Goal: Complete application form

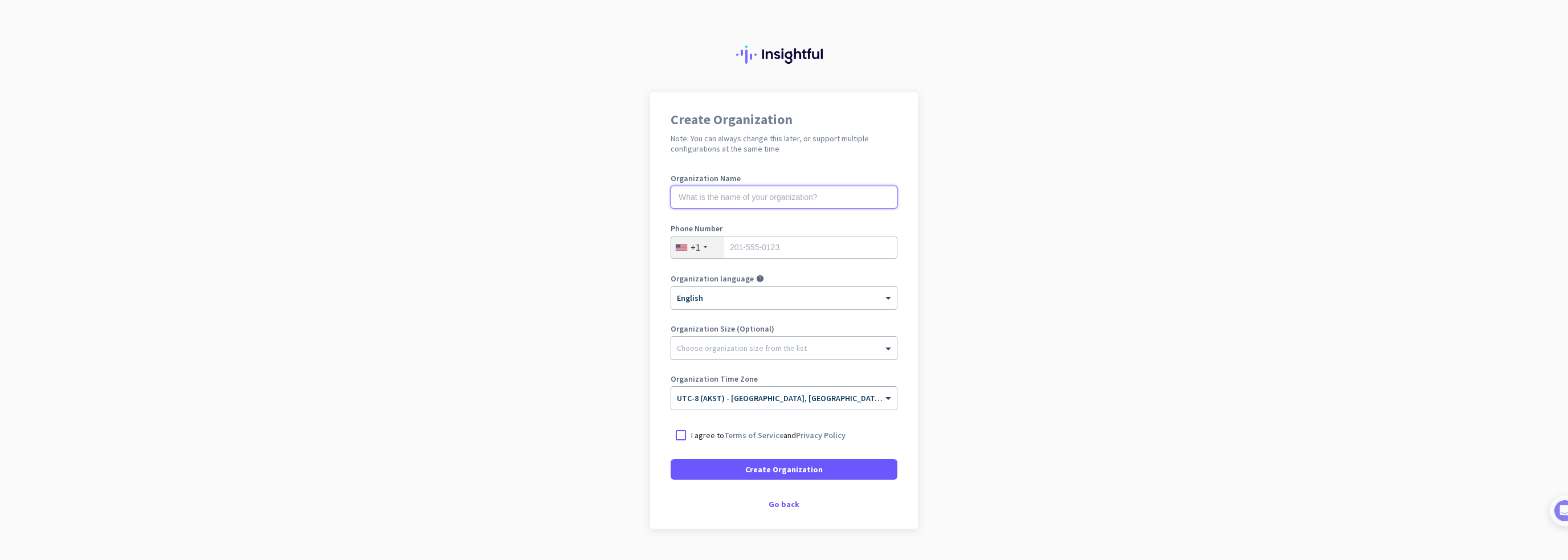
click at [754, 196] on input "text" at bounding box center [784, 197] width 227 height 23
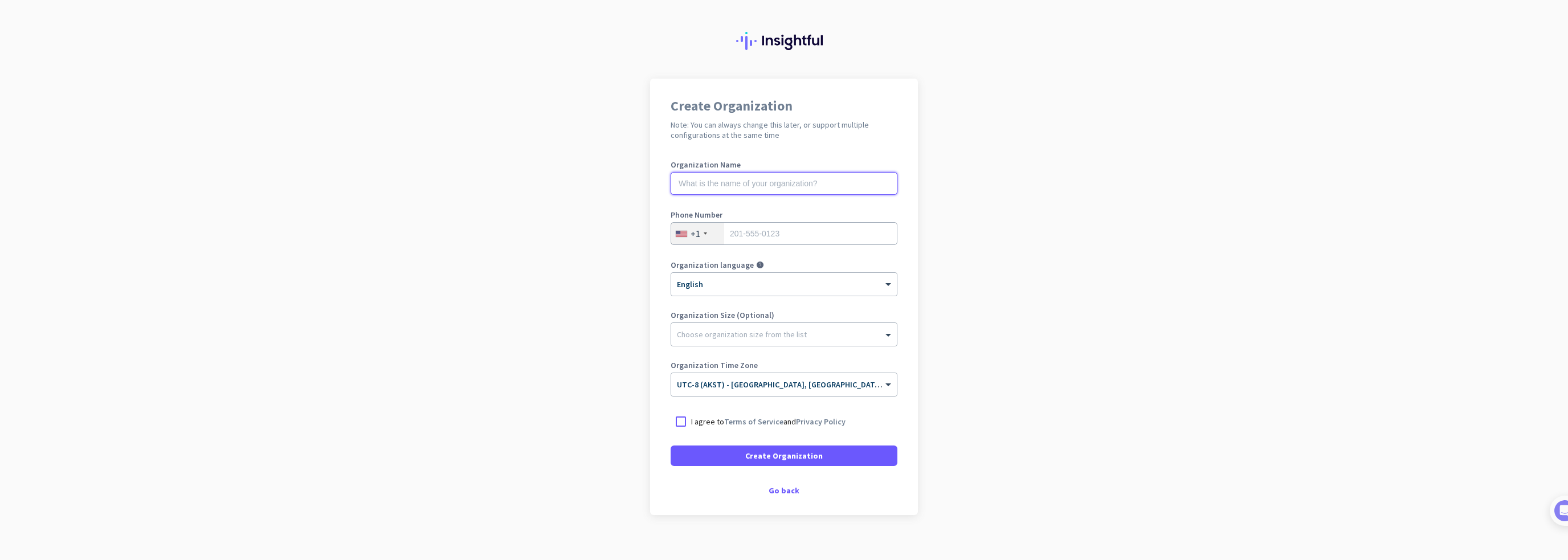
scroll to position [25, 0]
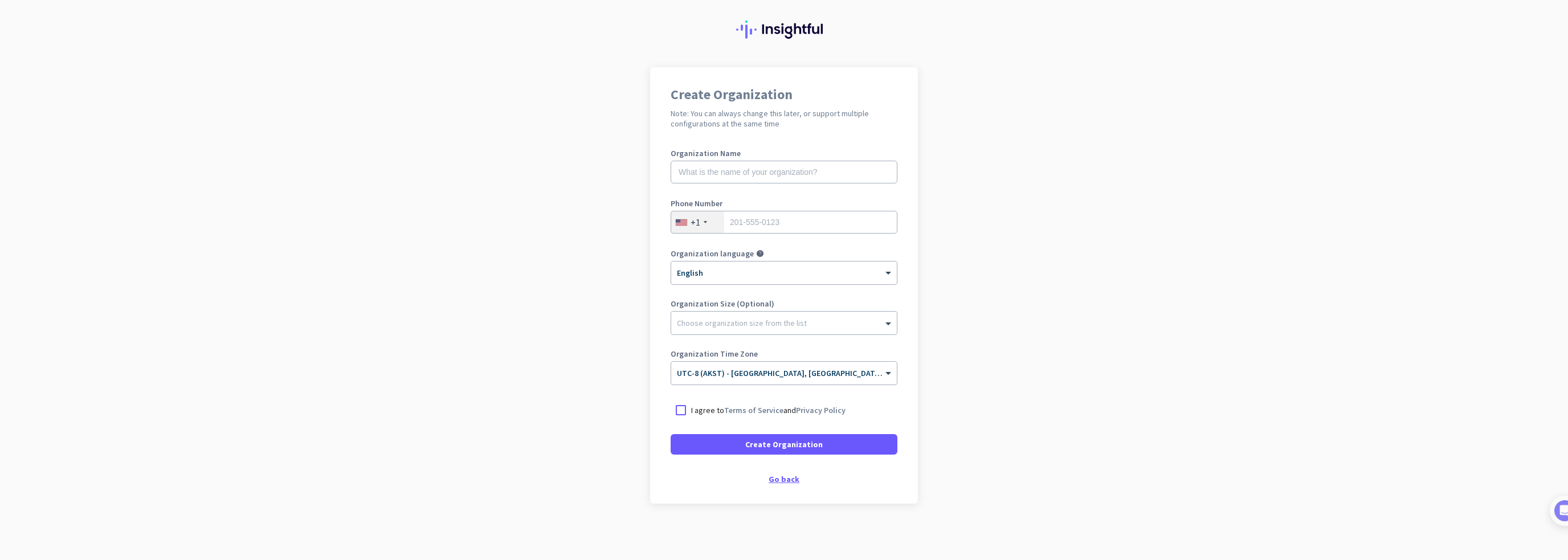
click at [777, 480] on div "Go back" at bounding box center [784, 479] width 227 height 8
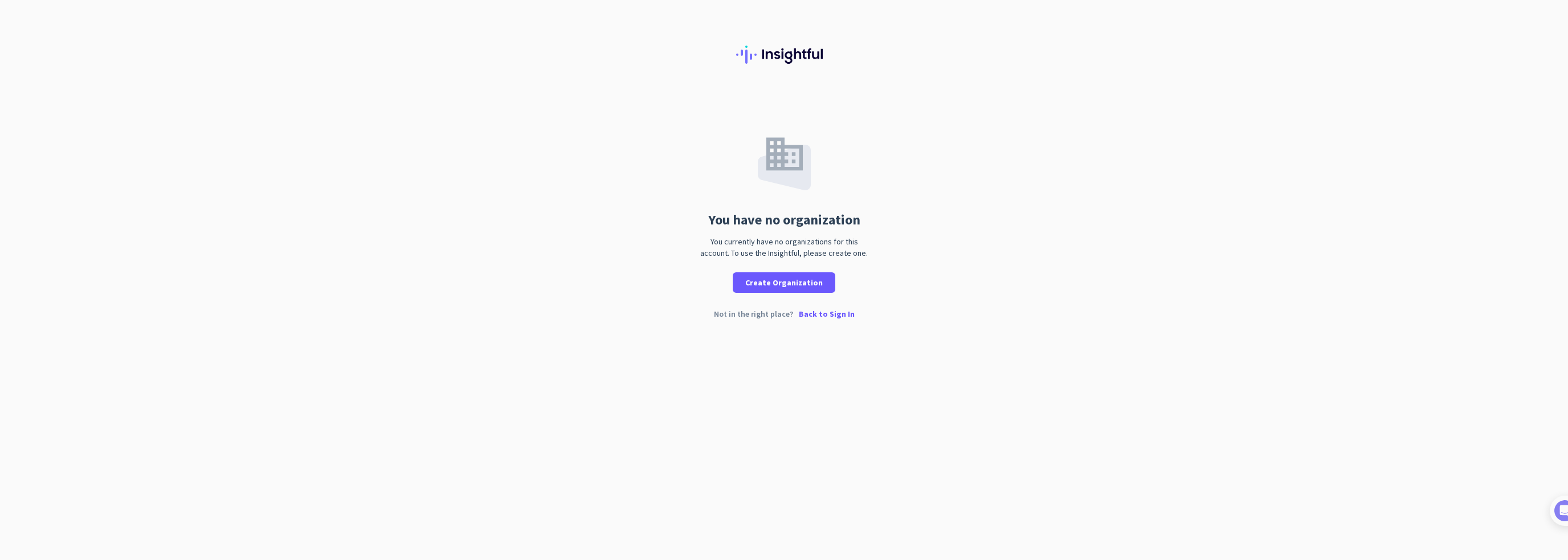
click at [834, 315] on p "Back to Sign In" at bounding box center [827, 313] width 56 height 8
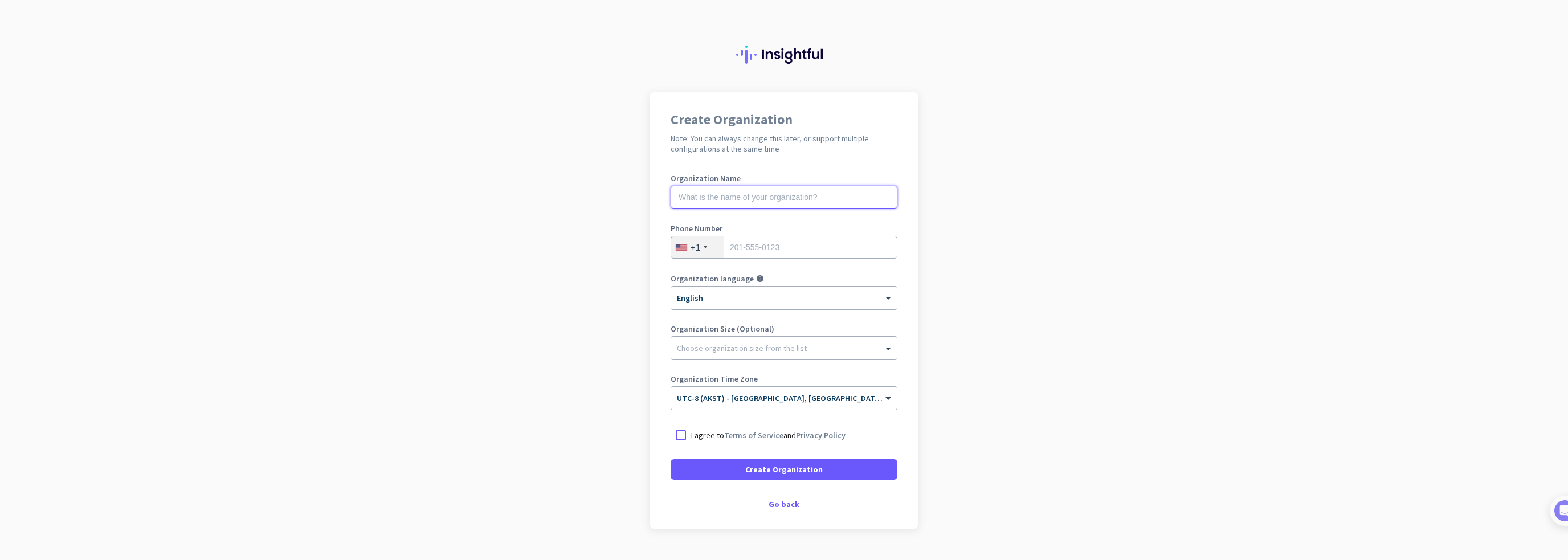
click at [739, 198] on input "text" at bounding box center [784, 197] width 227 height 23
type input "Mercor"
click at [776, 243] on input "tel" at bounding box center [784, 247] width 227 height 23
type input "8178327752"
click at [797, 345] on div at bounding box center [784, 345] width 225 height 11
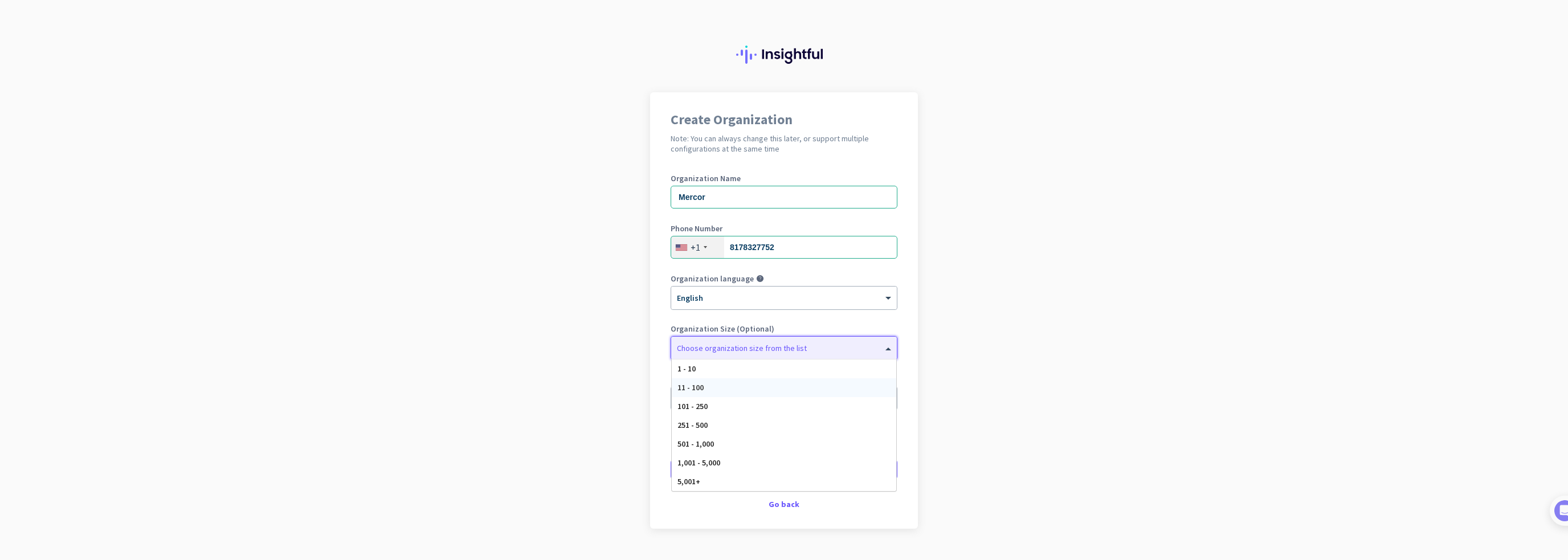
click at [751, 390] on div "11 - 100" at bounding box center [784, 388] width 225 height 19
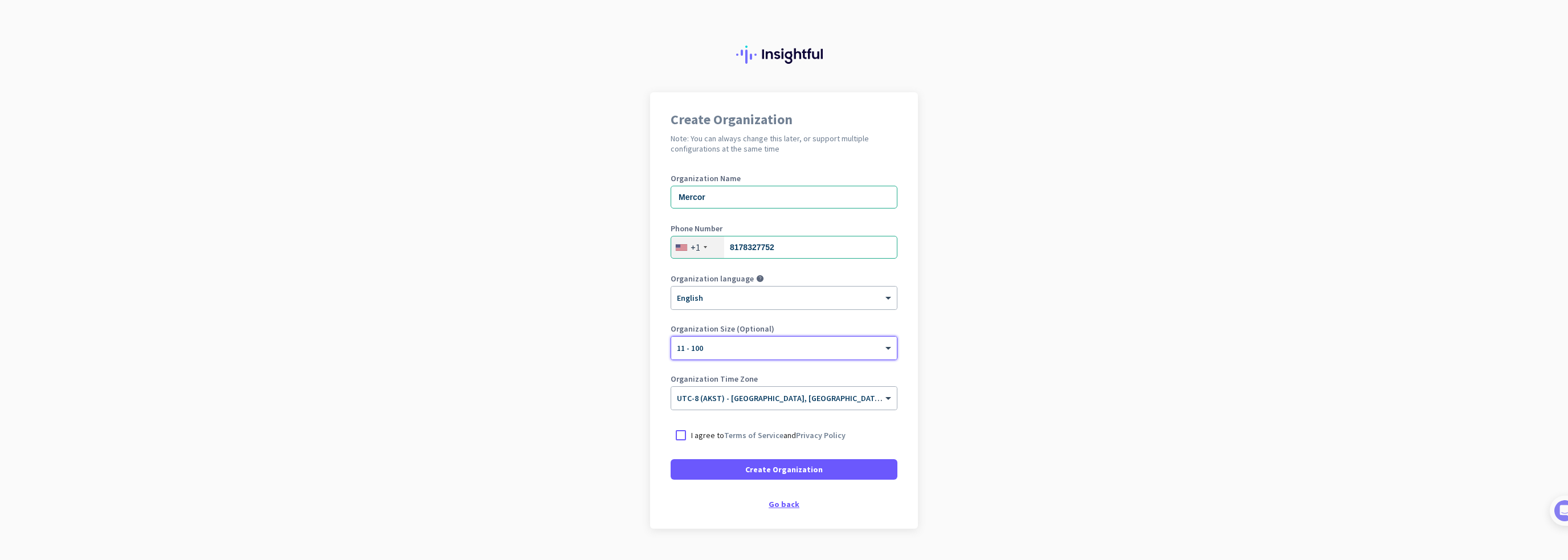
click at [781, 507] on div "Go back" at bounding box center [784, 504] width 227 height 8
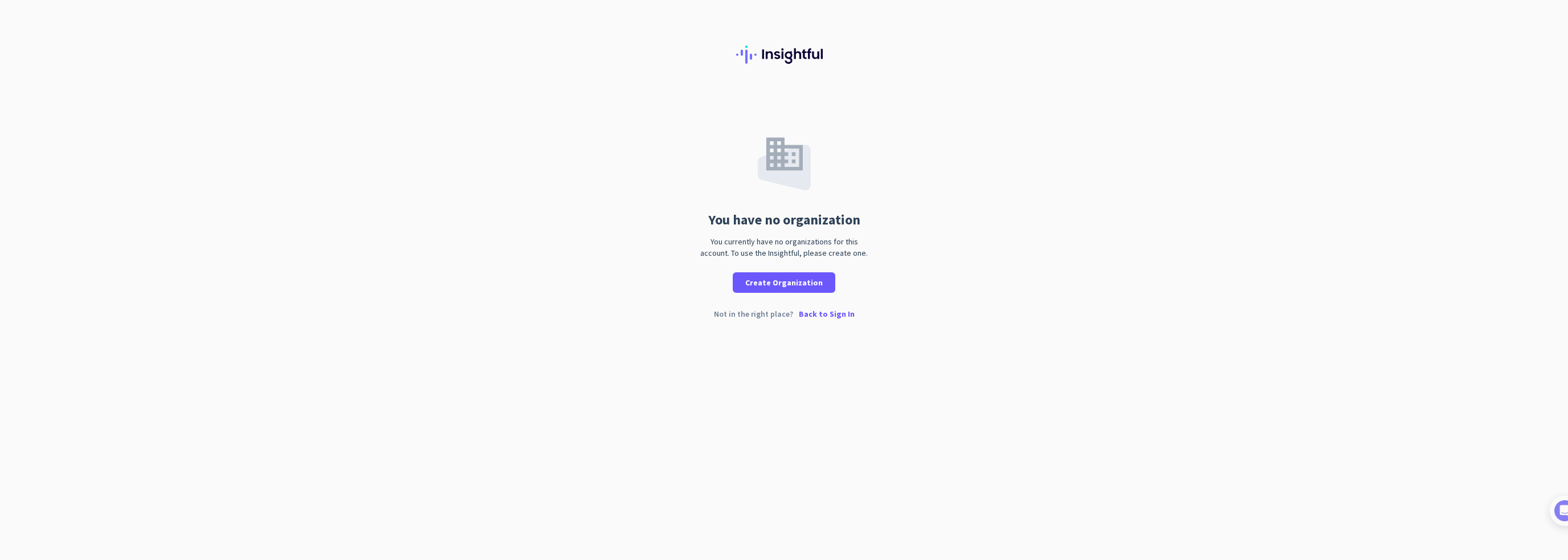
click at [823, 314] on p "Back to Sign In" at bounding box center [827, 313] width 56 height 8
